Goal: Find contact information: Find contact information

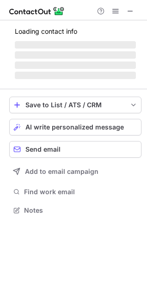
scroll to position [193, 147]
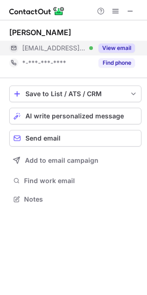
click at [110, 45] on button "View email" at bounding box center [116, 47] width 37 height 9
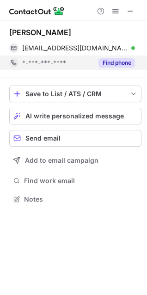
click at [111, 64] on button "Find phone" at bounding box center [116, 62] width 37 height 9
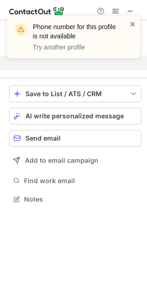
click at [134, 22] on span at bounding box center [132, 23] width 7 height 9
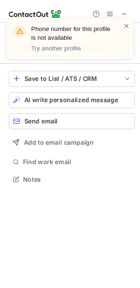
scroll to position [178, 147]
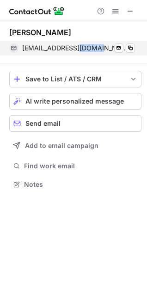
drag, startPoint x: 73, startPoint y: 50, endPoint x: 93, endPoint y: 51, distance: 20.4
click at [93, 51] on span "[EMAIL_ADDRESS][DOMAIN_NAME]" at bounding box center [75, 48] width 106 height 8
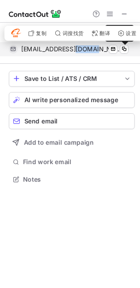
scroll to position [178, 140]
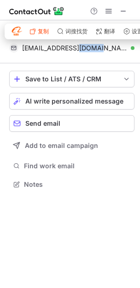
click at [43, 30] on span "复制" at bounding box center [43, 32] width 11 height 6
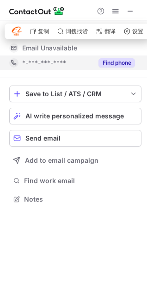
scroll to position [193, 147]
click at [116, 66] on button "Find phone" at bounding box center [116, 62] width 37 height 9
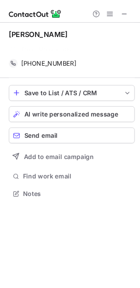
scroll to position [178, 147]
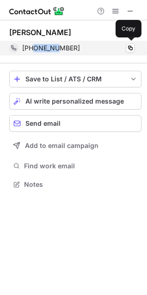
drag, startPoint x: 31, startPoint y: 49, endPoint x: 59, endPoint y: 48, distance: 27.7
click at [59, 48] on span "[PHONE_NUMBER]" at bounding box center [51, 48] width 58 height 8
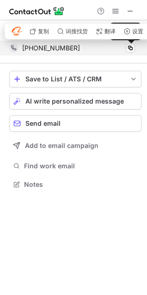
click at [30, 51] on span "[PHONE_NUMBER]" at bounding box center [51, 48] width 58 height 8
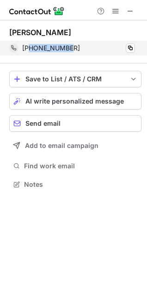
drag, startPoint x: 30, startPoint y: 49, endPoint x: 79, endPoint y: 49, distance: 48.1
click at [79, 49] on div "[PHONE_NUMBER]" at bounding box center [78, 48] width 113 height 8
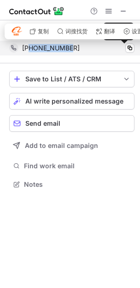
scroll to position [178, 140]
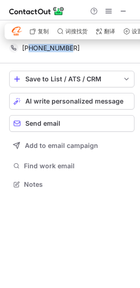
copy span "2056204330"
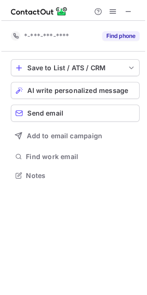
scroll to position [165, 147]
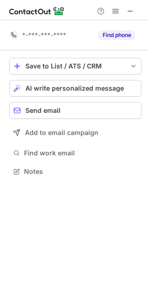
drag, startPoint x: 138, startPoint y: 188, endPoint x: 131, endPoint y: 190, distance: 7.7
click at [138, 190] on div "*-***-***-**** Find phone Save to List / ATS / CRM List Select Lever Connect Gr…" at bounding box center [73, 157] width 147 height 274
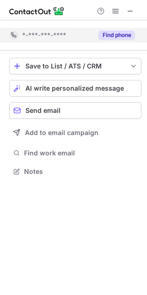
click at [125, 30] on div "Find phone" at bounding box center [114, 35] width 42 height 15
